Goal: Task Accomplishment & Management: Use online tool/utility

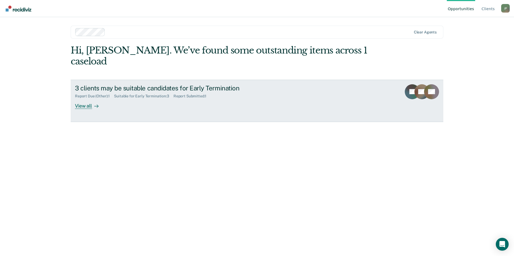
click at [174, 84] on div "3 clients may be suitable candidates for Early Termination" at bounding box center [169, 88] width 188 height 8
